Goal: Find specific page/section: Find specific page/section

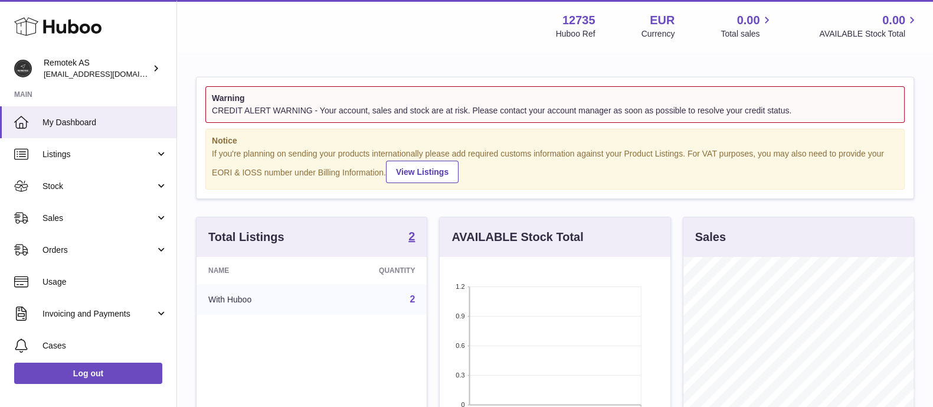
scroll to position [184, 230]
click at [77, 216] on span "Sales" at bounding box center [99, 218] width 113 height 11
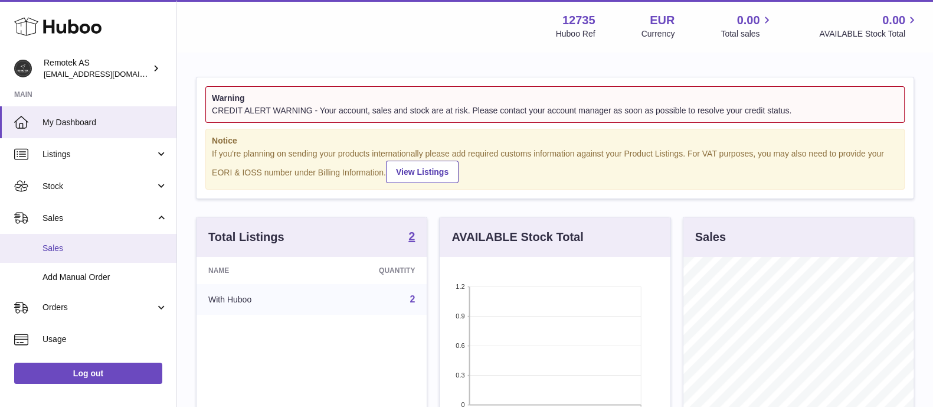
click at [43, 257] on link "Sales" at bounding box center [88, 248] width 177 height 29
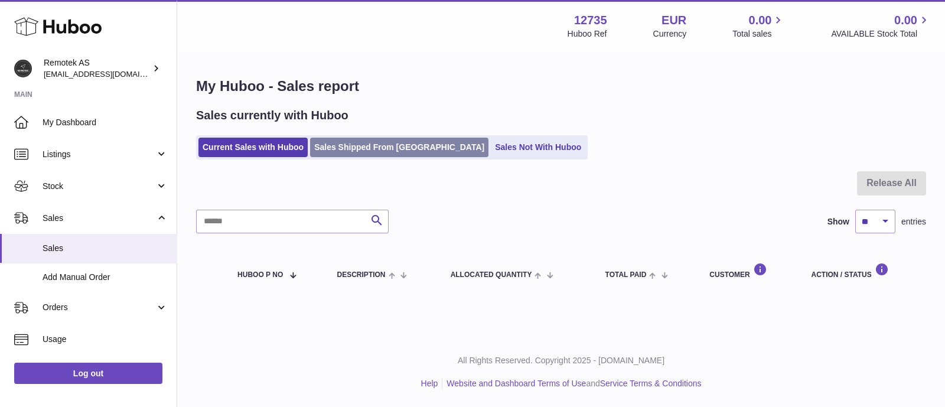
click at [345, 151] on link "Sales Shipped From [GEOGRAPHIC_DATA]" at bounding box center [399, 147] width 178 height 19
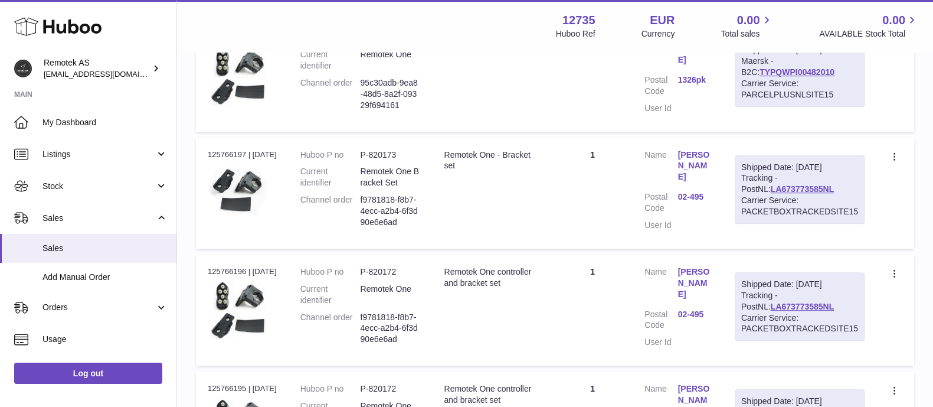
scroll to position [1228, 0]
